Goal: Transaction & Acquisition: Purchase product/service

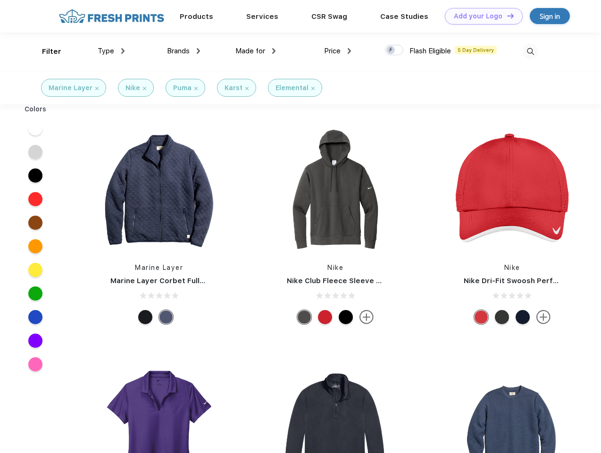
click at [480, 16] on link "Add your Logo Design Tool" at bounding box center [484, 16] width 78 height 17
click at [0, 0] on div "Design Tool" at bounding box center [0, 0] width 0 height 0
click at [506, 16] on link "Add your Logo Design Tool" at bounding box center [484, 16] width 78 height 17
click at [45, 51] on div "Filter" at bounding box center [51, 51] width 19 height 11
click at [111, 51] on span "Type" at bounding box center [106, 51] width 17 height 8
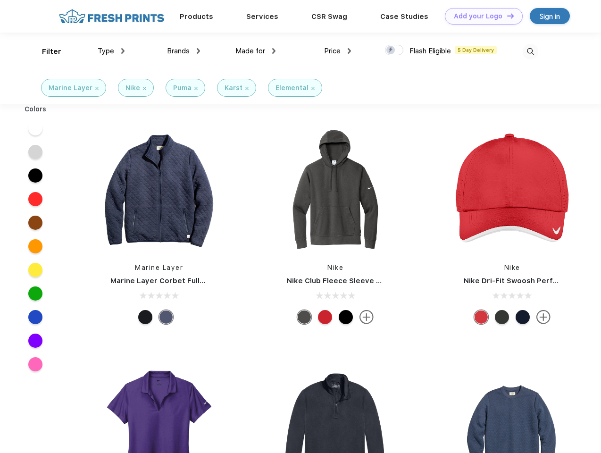
click at [184, 51] on span "Brands" at bounding box center [178, 51] width 23 height 8
click at [256, 51] on span "Made for" at bounding box center [250, 51] width 30 height 8
click at [338, 51] on span "Price" at bounding box center [332, 51] width 17 height 8
click at [394, 50] on div at bounding box center [394, 50] width 18 height 10
click at [391, 50] on input "checkbox" at bounding box center [388, 47] width 6 height 6
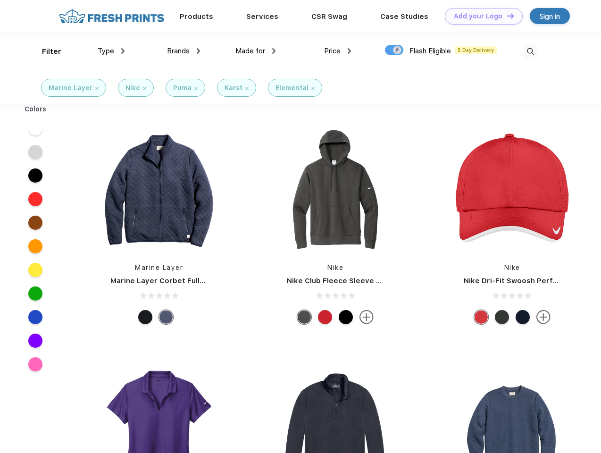
click at [530, 51] on img at bounding box center [531, 52] width 16 height 16
